Goal: Complete application form

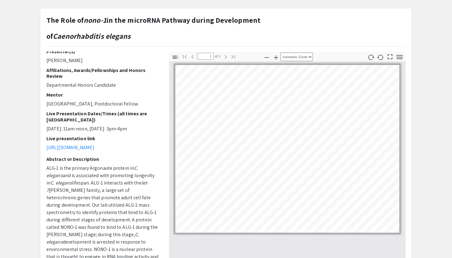
scroll to position [77, 0]
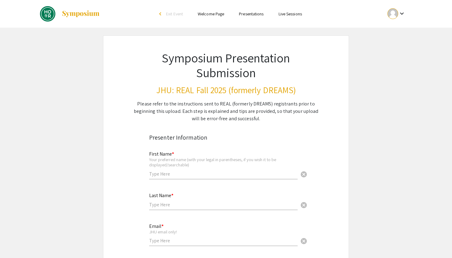
click at [180, 169] on div "First Name * Your preferred name (with your legal in parentheses, if you wish i…" at bounding box center [223, 162] width 148 height 34
type input "Satya"
click at [157, 210] on div "Last Name * cancel" at bounding box center [223, 201] width 148 height 29
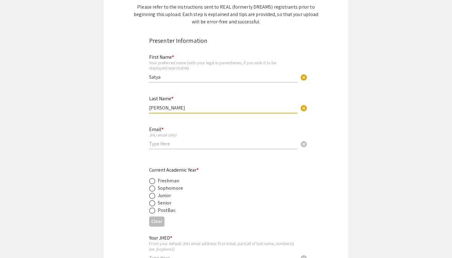
scroll to position [105, 0]
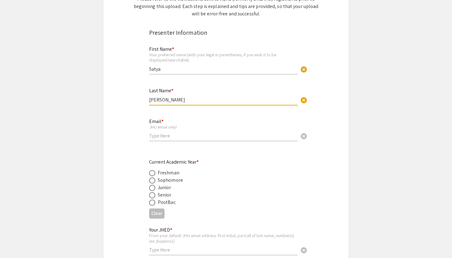
type input "[PERSON_NAME]"
click at [183, 141] on div "Email * JHU email only! cancel" at bounding box center [223, 129] width 148 height 35
click at [183, 139] on div "Email * JHU email only! cancel" at bounding box center [223, 126] width 148 height 29
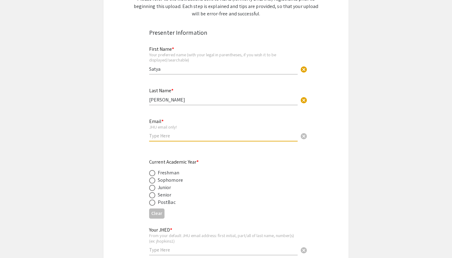
click at [181, 138] on input "email" at bounding box center [223, 135] width 148 height 6
type input "schaud"
type input "[EMAIL_ADDRESS][DOMAIN_NAME]"
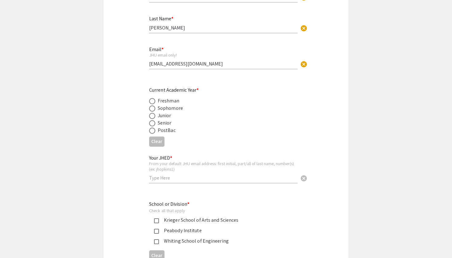
scroll to position [183, 0]
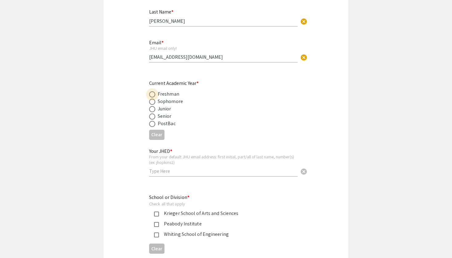
click at [152, 96] on span at bounding box center [152, 94] width 6 height 6
click at [152, 96] on input "radio" at bounding box center [152, 94] width 6 height 6
radio input "true"
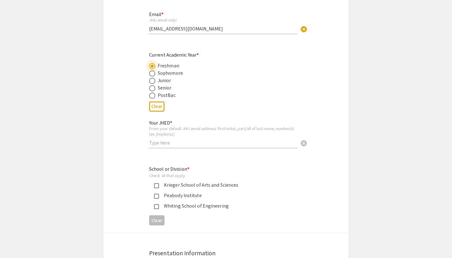
click at [166, 142] on input "text" at bounding box center [223, 142] width 148 height 6
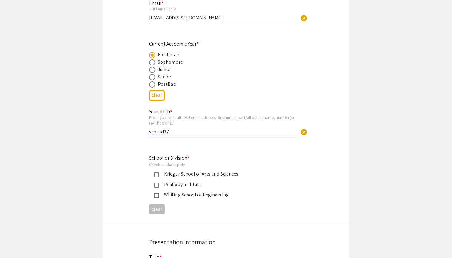
scroll to position [232, 0]
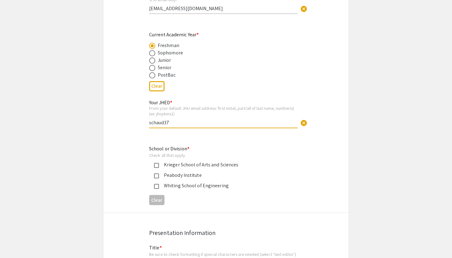
type input "schaud37"
click at [155, 164] on mat-pseudo-checkbox at bounding box center [156, 165] width 5 height 5
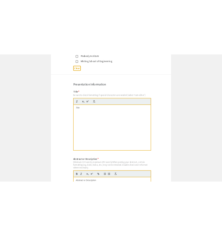
scroll to position [404, 0]
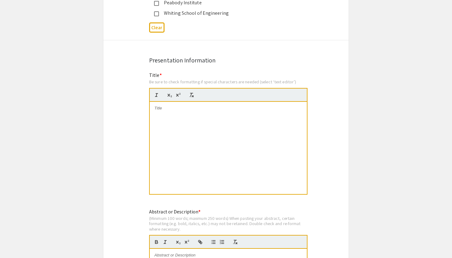
click at [179, 107] on p at bounding box center [228, 108] width 148 height 6
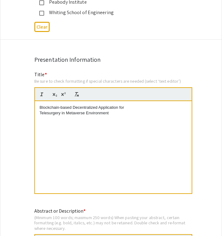
scroll to position [6, 0]
click at [40, 113] on p "Telesurgery in Metaverse Environment" at bounding box center [114, 113] width 148 height 6
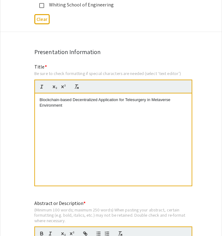
scroll to position [412, 0]
click at [90, 98] on p "Blockchain-based Decentralized Application for Telesurgery in Metaverse Environ…" at bounding box center [114, 102] width 148 height 11
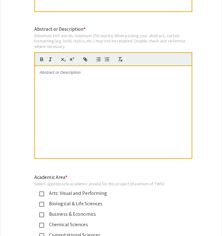
scroll to position [593, 0]
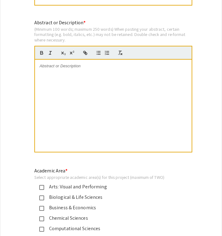
click at [70, 65] on p at bounding box center [114, 66] width 148 height 6
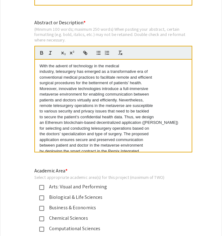
scroll to position [0, 0]
click at [39, 71] on div "With the advent of technology in the medical industry, telesurgery has emerged …" at bounding box center [113, 106] width 157 height 92
click at [40, 76] on p "conventional medical practices to facilitate remote and efficient" at bounding box center [114, 78] width 148 height 6
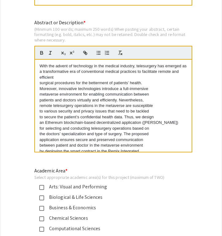
click at [37, 82] on div "With the advent of technology in the medical industry, telesurgery has emerged …" at bounding box center [113, 106] width 157 height 92
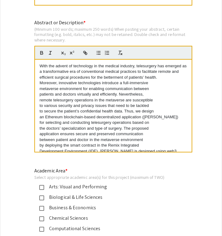
click at [40, 87] on p "metaverse environment for enabling communication between" at bounding box center [114, 89] width 148 height 6
click at [38, 93] on div "With the advent of technology in the medical industry, telesurgery has emerged …" at bounding box center [113, 106] width 157 height 92
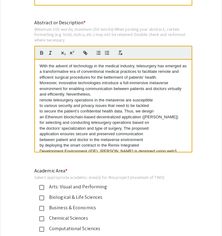
click at [37, 100] on div "With the advent of technology in the medical industry, telesurgery has emerged …" at bounding box center [113, 106] width 157 height 92
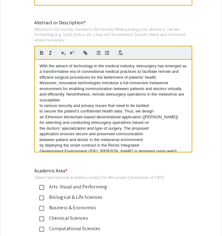
click at [39, 104] on div "With the advent of technology in the medical industry, telesurgery has emerged …" at bounding box center [113, 106] width 157 height 92
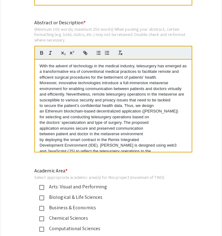
click at [37, 106] on div "With the advent of technology in the medical industry, telesurgery has emerged …" at bounding box center [113, 106] width 157 height 92
click at [39, 108] on div "With the advent of technology in the medical industry, telesurgery has emerged …" at bounding box center [113, 106] width 157 height 92
click at [39, 117] on div "With the advent of technology in the medical industry, telesurgery has emerged …" at bounding box center [113, 106] width 157 height 92
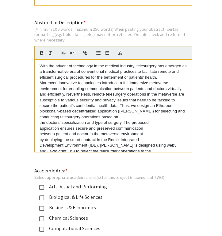
click at [37, 121] on div "With the advent of technology in the medical industry, telesurgery has emerged …" at bounding box center [113, 106] width 157 height 92
click at [40, 127] on p "application ensures secure and preserved communication" at bounding box center [114, 129] width 148 height 6
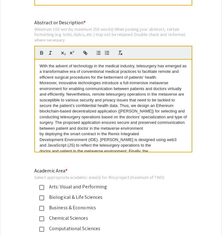
click at [37, 132] on div "With the advent of technology in the medical industry, telesurgery has emerged …" at bounding box center [113, 106] width 157 height 92
click at [40, 138] on p "Development Environment (IDE). [PERSON_NAME] is designed using web3" at bounding box center [114, 140] width 148 height 6
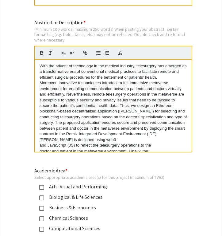
click at [38, 144] on div "With the advent of technology in the medical industry, telesurgery has emerged …" at bounding box center [113, 106] width 157 height 92
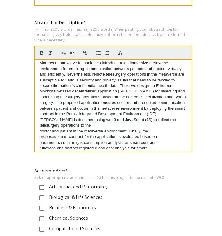
scroll to position [25, 0]
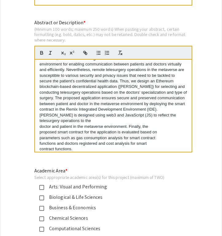
click at [39, 124] on div "With the advent of technology in the medical industry, telesurgery has emerged …" at bounding box center [113, 106] width 157 height 92
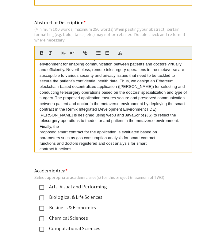
scroll to position [20, 0]
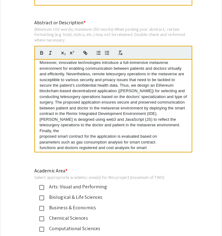
click at [39, 131] on div "With the advent of technology in the medical industry, telesurgery has emerged …" at bounding box center [113, 106] width 157 height 92
click at [39, 130] on div "With the advent of technology in the medical industry, telesurgery has emerged …" at bounding box center [113, 106] width 157 height 92
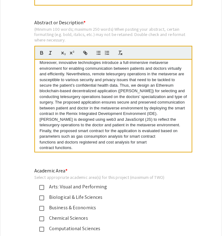
click at [39, 132] on div "With the advent of technology in the medical industry, telesurgery has emerged …" at bounding box center [113, 106] width 157 height 92
click at [39, 139] on div "With the advent of technology in the medical industry, telesurgery has emerged …" at bounding box center [113, 106] width 157 height 92
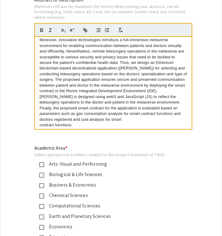
click at [41, 122] on p "contract functions." at bounding box center [114, 125] width 148 height 6
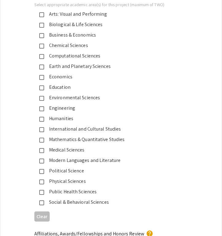
scroll to position [765, 0]
click at [73, 152] on div "Medical Sciences" at bounding box center [108, 150] width 129 height 7
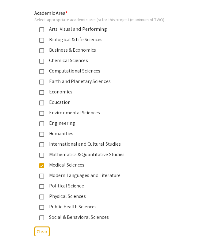
scroll to position [749, 0]
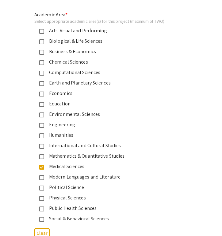
click at [83, 73] on div "Computational Sciences" at bounding box center [108, 72] width 129 height 7
click at [47, 43] on div "Biological & Life Sciences" at bounding box center [108, 40] width 129 height 7
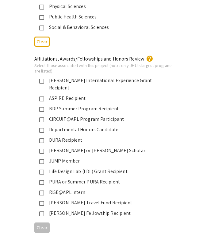
scroll to position [956, 0]
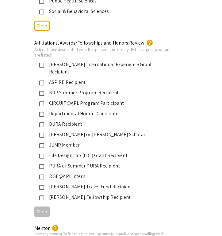
click at [75, 141] on div "JUMP Member" at bounding box center [108, 144] width 129 height 7
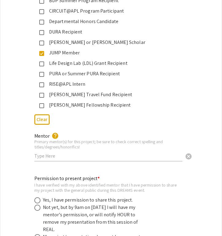
scroll to position [1093, 0]
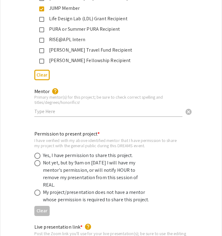
click at [81, 108] on input "text" at bounding box center [108, 111] width 148 height 6
paste input "[PERSON_NAME]"
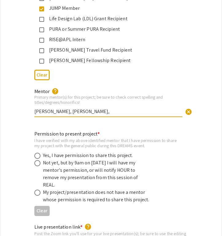
paste input "[PERSON_NAME]"
type input "[PERSON_NAME], [PERSON_NAME], [PERSON_NAME]"
click at [88, 138] on div "I have verified with my above identified mentor that I have permission to share…" at bounding box center [106, 143] width 144 height 11
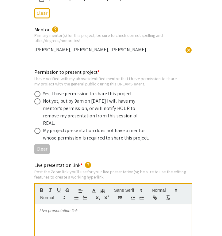
scroll to position [1159, 0]
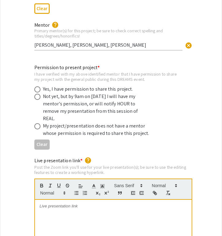
click at [63, 85] on div "Yes, I have permission to share this project." at bounding box center [88, 88] width 90 height 7
click at [39, 86] on span at bounding box center [37, 89] width 6 height 6
click at [39, 86] on input "radio" at bounding box center [37, 89] width 6 height 6
radio input "true"
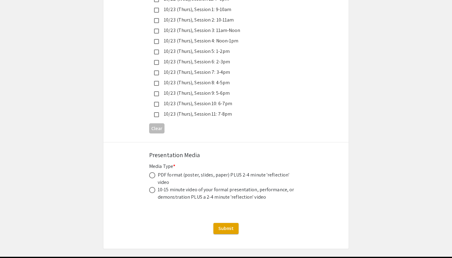
scroll to position [1725, 0]
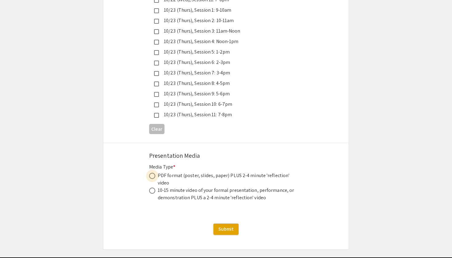
click at [154, 173] on span at bounding box center [152, 176] width 6 height 6
click at [154, 173] on input "radio" at bounding box center [152, 176] width 6 height 6
radio input "true"
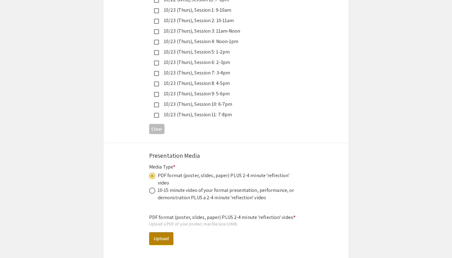
click at [162, 232] on button "Upload" at bounding box center [161, 238] width 24 height 13
select select "custom"
type input "0"
select select "custom"
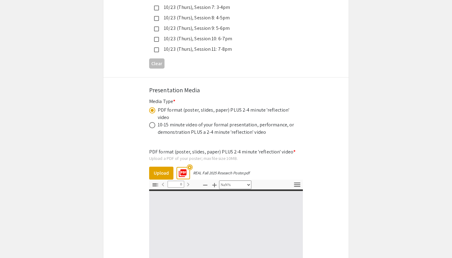
type input "1"
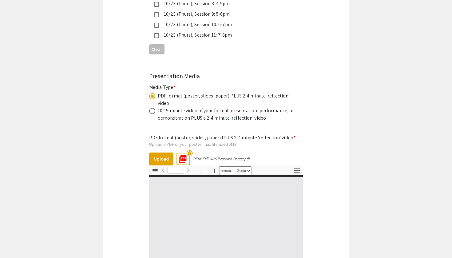
scroll to position [1821, 0]
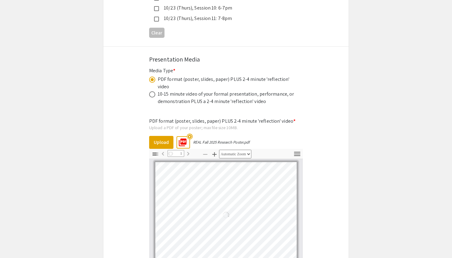
select select "auto"
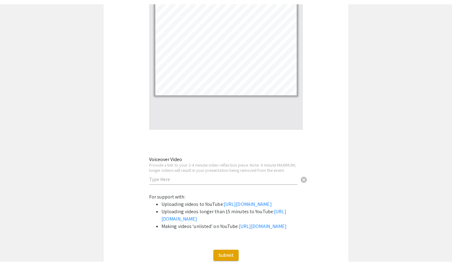
scroll to position [2008, 0]
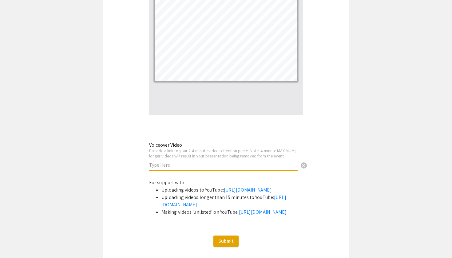
click at [191, 162] on input "text" at bounding box center [223, 165] width 148 height 6
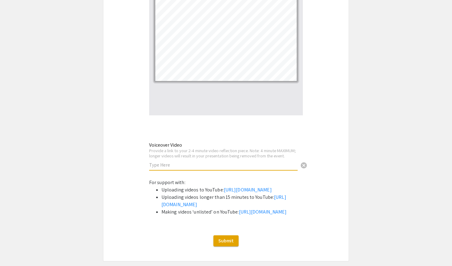
click at [175, 162] on input "text" at bounding box center [223, 165] width 148 height 6
paste input "[URL][DOMAIN_NAME]"
type input "[URL][DOMAIN_NAME]"
click at [222, 179] on div "For support with: Uploading videos to YouTube: [URL][DOMAIN_NAME] Uploading vid…" at bounding box center [226, 200] width 154 height 42
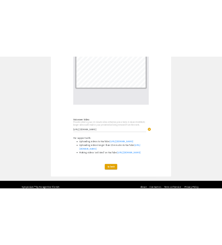
scroll to position [2032, 0]
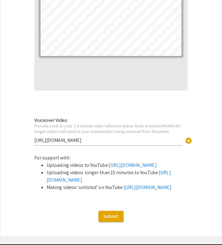
click at [182, 161] on li "Uploading videos to YouTube: [URL][DOMAIN_NAME]" at bounding box center [117, 164] width 141 height 7
click at [190, 137] on span "cancel" at bounding box center [188, 140] width 7 height 7
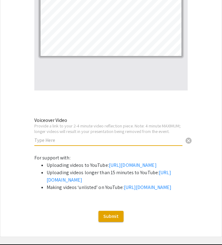
paste input "[URL][DOMAIN_NAME]"
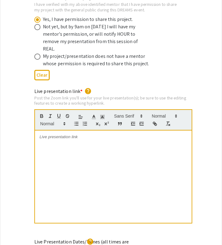
scroll to position [1251, 0]
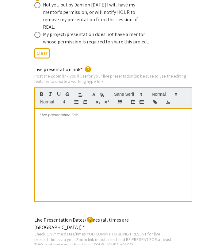
type input "[URL][DOMAIN_NAME]"
click at [87, 110] on div at bounding box center [113, 154] width 157 height 92
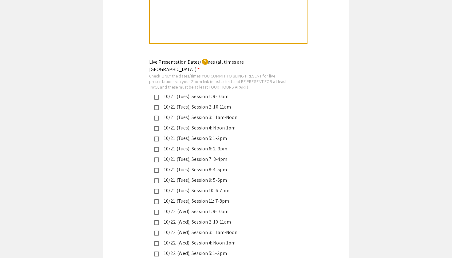
scroll to position [1408, 0]
click at [155, 189] on mat-pseudo-checkbox at bounding box center [156, 191] width 5 height 5
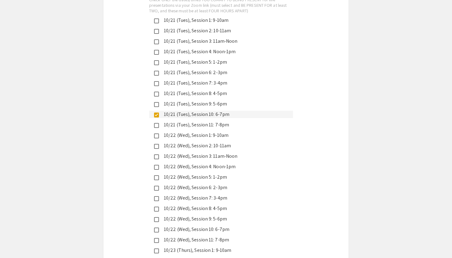
scroll to position [1523, 0]
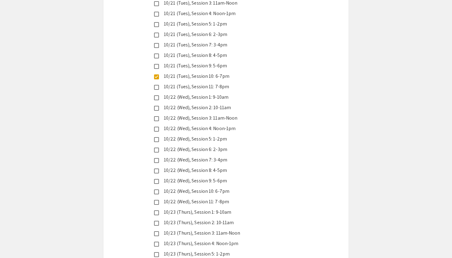
click at [156, 147] on mat-pseudo-checkbox at bounding box center [156, 149] width 5 height 5
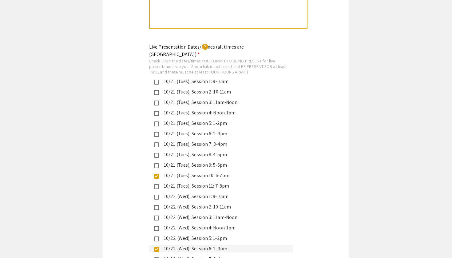
scroll to position [1435, 0]
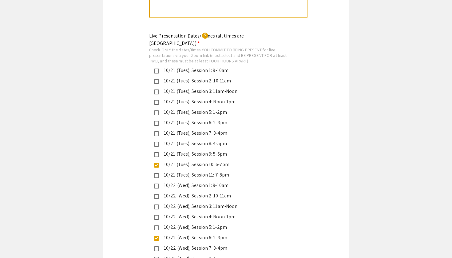
click at [157, 173] on mat-pseudo-checkbox at bounding box center [156, 175] width 5 height 5
click at [156, 163] on mat-pseudo-checkbox at bounding box center [156, 165] width 5 height 5
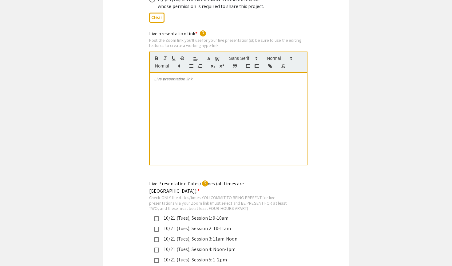
scroll to position [1279, 0]
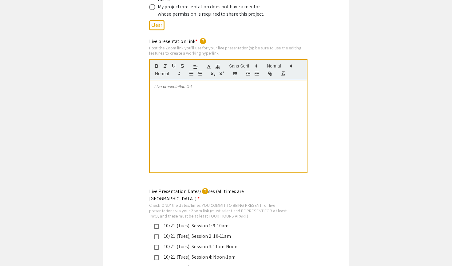
click at [171, 81] on div at bounding box center [228, 127] width 157 height 92
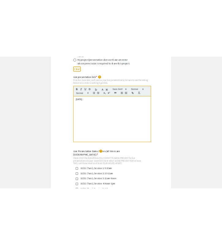
scroll to position [3, 0]
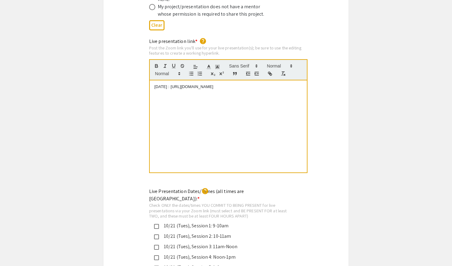
click at [187, 81] on div "[DATE] : [URL][DOMAIN_NAME]" at bounding box center [228, 127] width 157 height 92
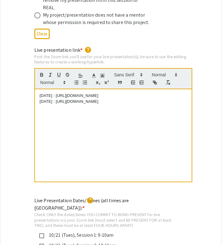
drag, startPoint x: 58, startPoint y: 79, endPoint x: 141, endPoint y: 81, distance: 83.0
click at [141, 93] on p "[DATE] : [URL][DOMAIN_NAME]" at bounding box center [114, 96] width 148 height 6
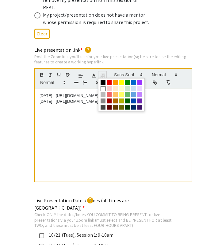
click at [103, 74] on polyline at bounding box center [103, 75] width 2 height 2
click at [122, 80] on span at bounding box center [121, 82] width 5 height 5
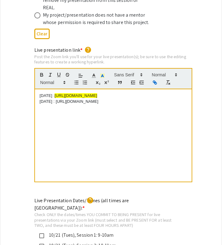
click at [156, 82] on line "button" at bounding box center [155, 82] width 1 height 1
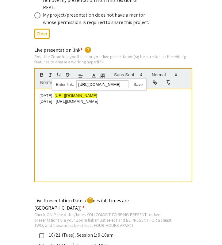
click at [138, 82] on link at bounding box center [136, 84] width 14 height 5
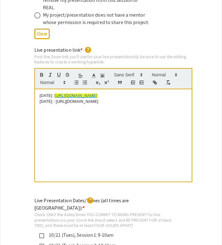
click at [65, 99] on p "[DATE] : [URL][DOMAIN_NAME]" at bounding box center [114, 102] width 148 height 6
drag, startPoint x: 64, startPoint y: 85, endPoint x: 161, endPoint y: 99, distance: 97.7
click at [161, 99] on div "[DATE] : [URL][DOMAIN_NAME] [DATE] : [URL][DOMAIN_NAME]" at bounding box center [113, 135] width 157 height 92
click at [104, 73] on icon at bounding box center [103, 76] width 6 height 6
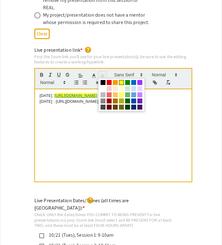
click at [124, 80] on span at bounding box center [121, 82] width 5 height 5
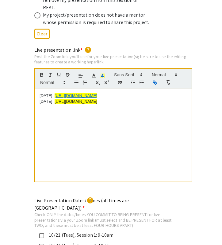
click at [154, 81] on icon "button" at bounding box center [154, 82] width 2 height 2
type input "[URL][DOMAIN_NAME]"
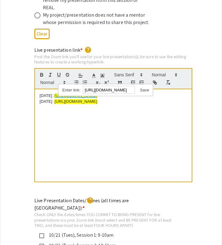
click at [144, 88] on link at bounding box center [142, 90] width 14 height 5
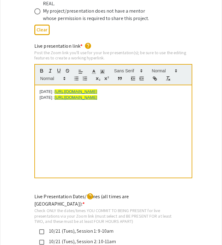
click at [109, 111] on div "[DATE] : [URL][DOMAIN_NAME] [DATE] : [URL][DOMAIN_NAME]" at bounding box center [113, 131] width 157 height 92
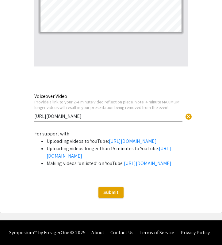
scroll to position [2069, 0]
click at [106, 191] on span "Submit" at bounding box center [111, 192] width 15 height 6
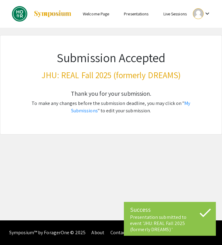
scroll to position [0, 0]
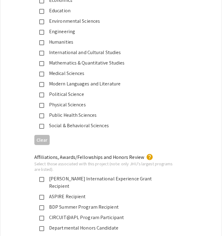
scroll to position [874, 0]
